Goal: Task Accomplishment & Management: Use online tool/utility

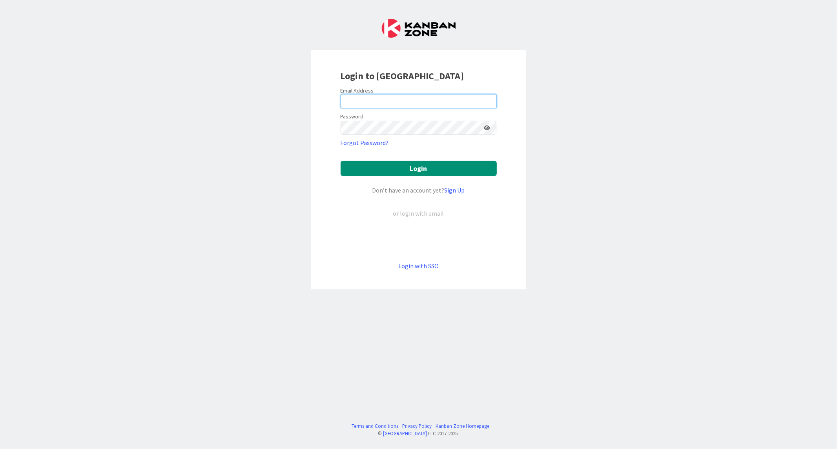
click at [348, 104] on input "email" at bounding box center [419, 101] width 156 height 14
paste input "[EMAIL_ADDRESS][DOMAIN_NAME]"
type input "[EMAIL_ADDRESS][DOMAIN_NAME]"
click at [341, 161] on button "Login" at bounding box center [419, 168] width 156 height 15
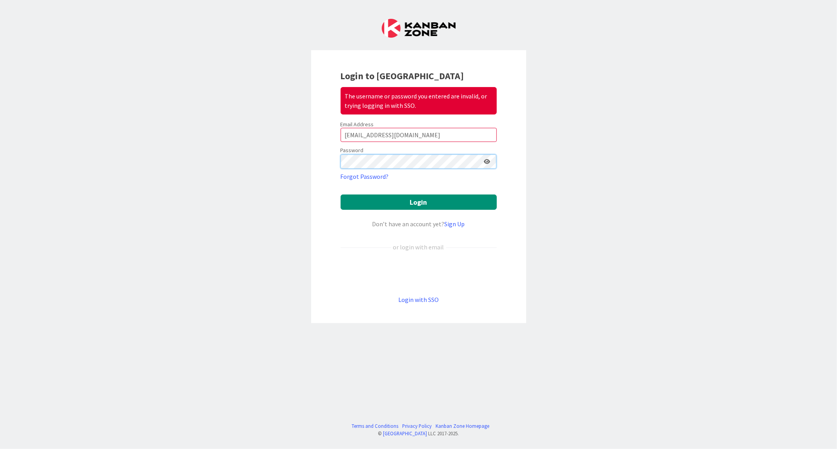
click at [341, 195] on button "Login" at bounding box center [419, 202] width 156 height 15
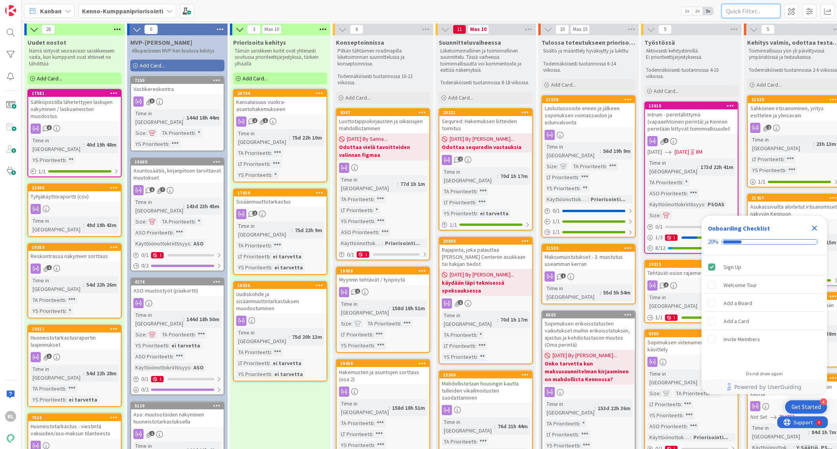
click at [585, 13] on input "text" at bounding box center [751, 11] width 59 height 14
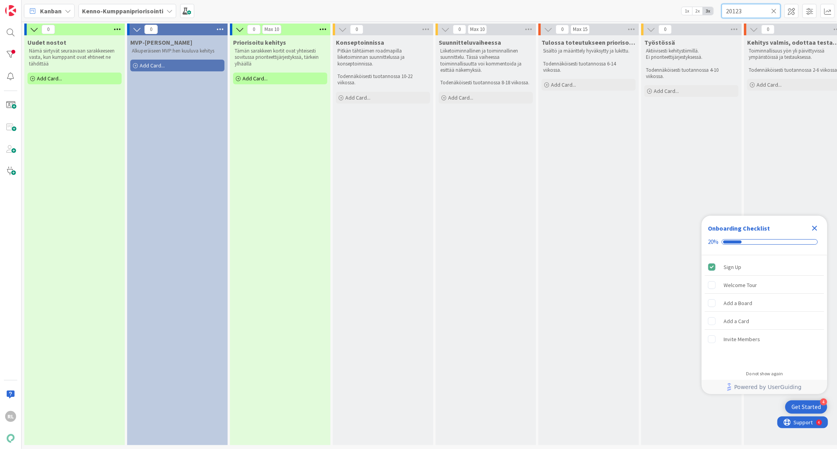
drag, startPoint x: 748, startPoint y: 10, endPoint x: 681, endPoint y: 13, distance: 66.8
click at [585, 12] on div "Kanban Kenno-Kumppanipriorisointi 1x 2x 3x 20123" at bounding box center [430, 11] width 816 height 22
type input "20123"
